Goal: Information Seeking & Learning: Learn about a topic

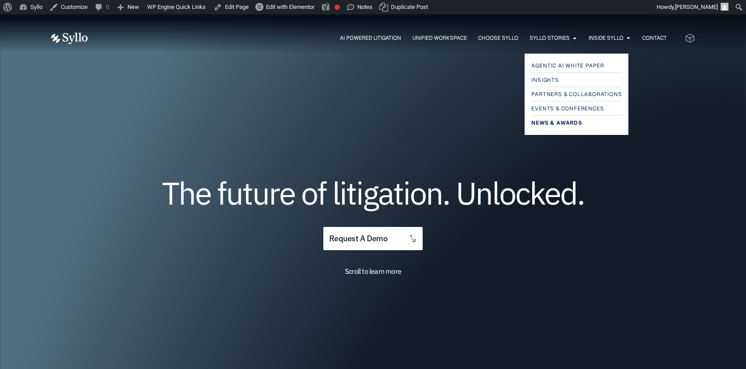
click at [551, 123] on span "News & Awards" at bounding box center [556, 123] width 51 height 11
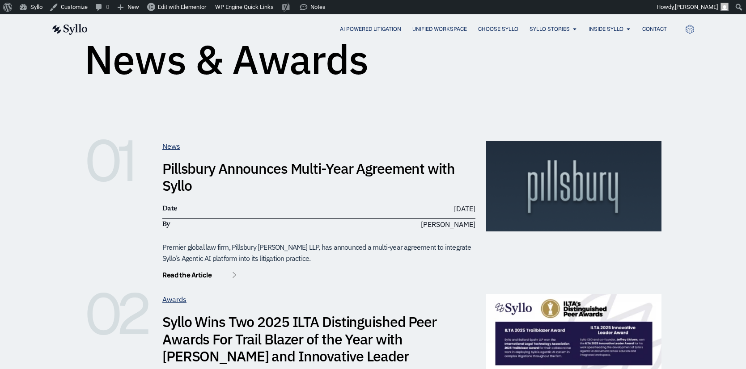
scroll to position [76, 0]
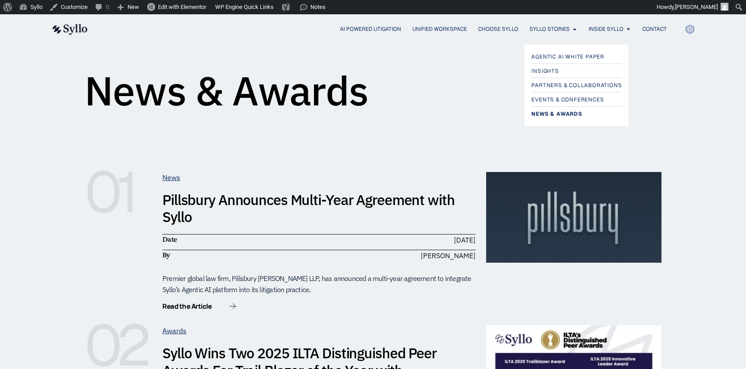
click at [550, 114] on span "News & Awards" at bounding box center [556, 114] width 51 height 11
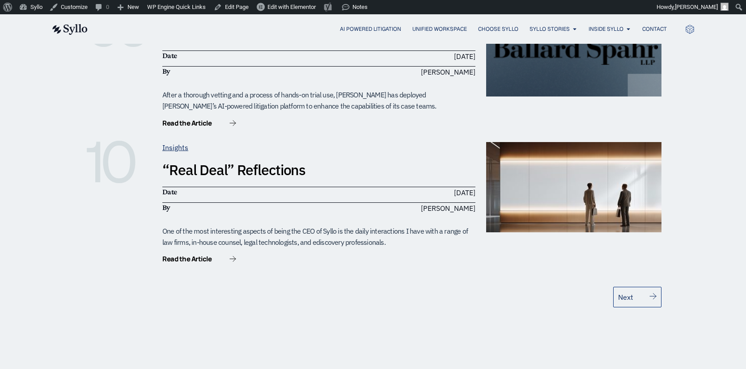
scroll to position [1557, 0]
click at [637, 288] on link "Next" at bounding box center [637, 298] width 48 height 21
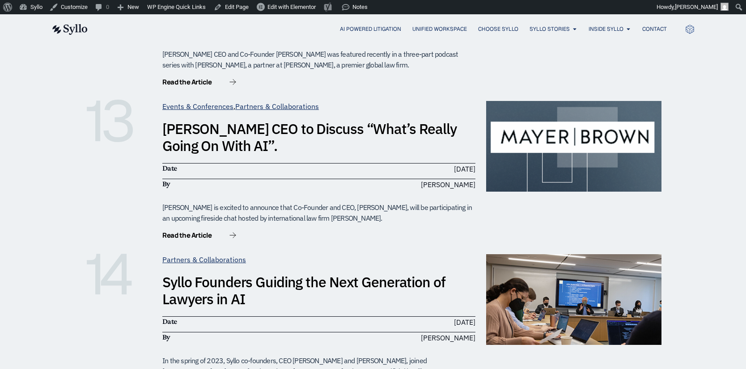
scroll to position [464, 0]
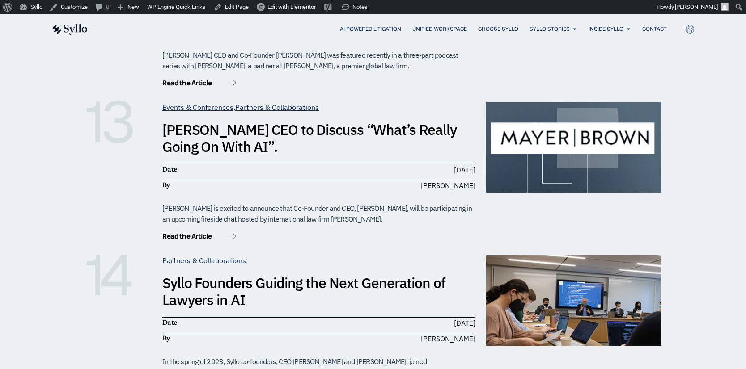
click at [189, 259] on link "Partners & Collaborations" at bounding box center [204, 260] width 84 height 9
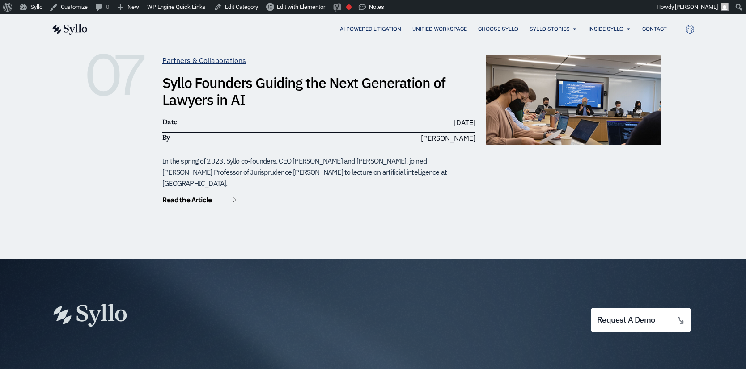
scroll to position [1119, 0]
